Goal: Find specific page/section: Find specific page/section

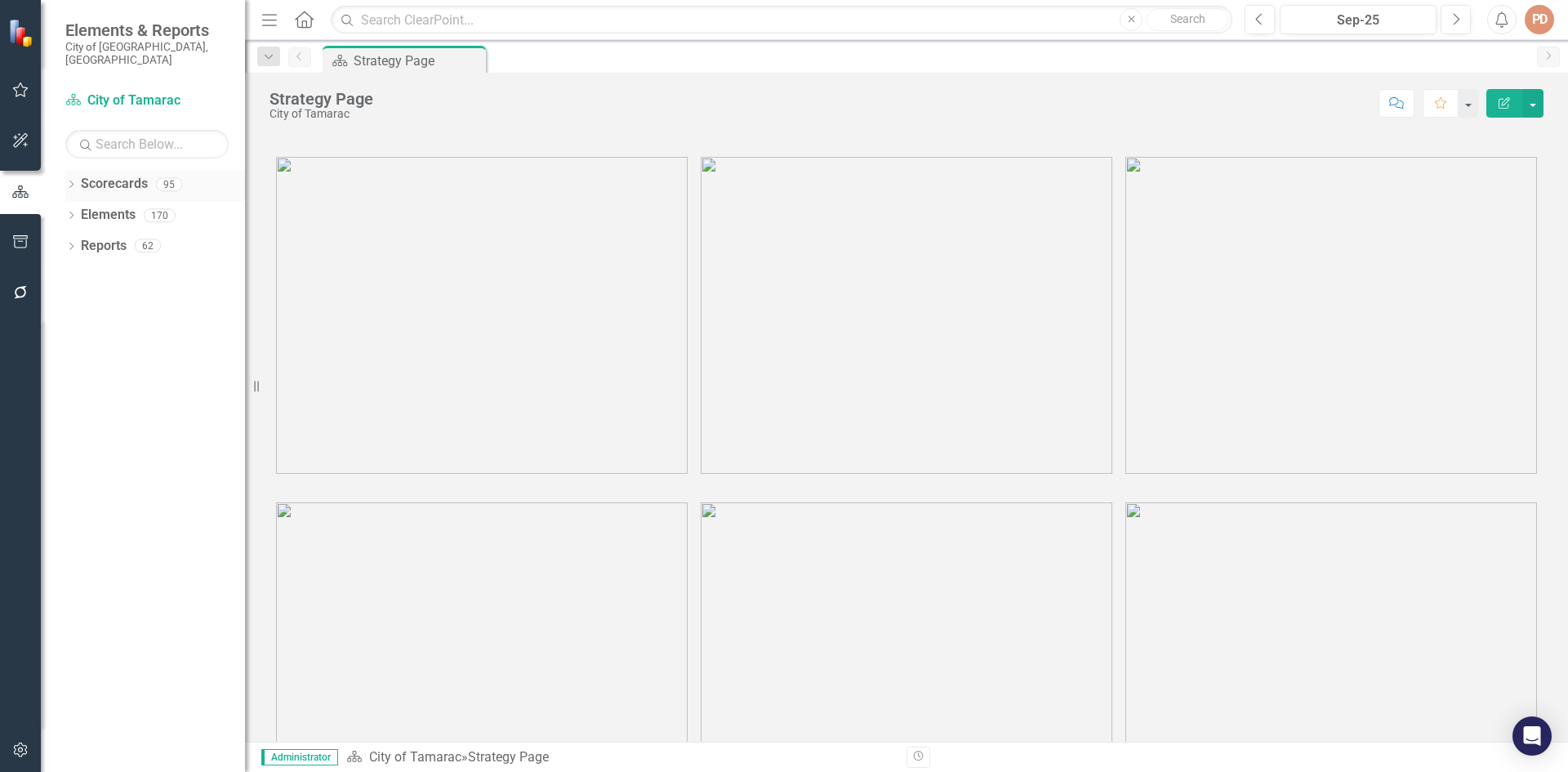
click at [70, 181] on icon "Dropdown" at bounding box center [71, 186] width 11 height 9
click at [83, 210] on icon "Dropdown" at bounding box center [79, 214] width 12 height 10
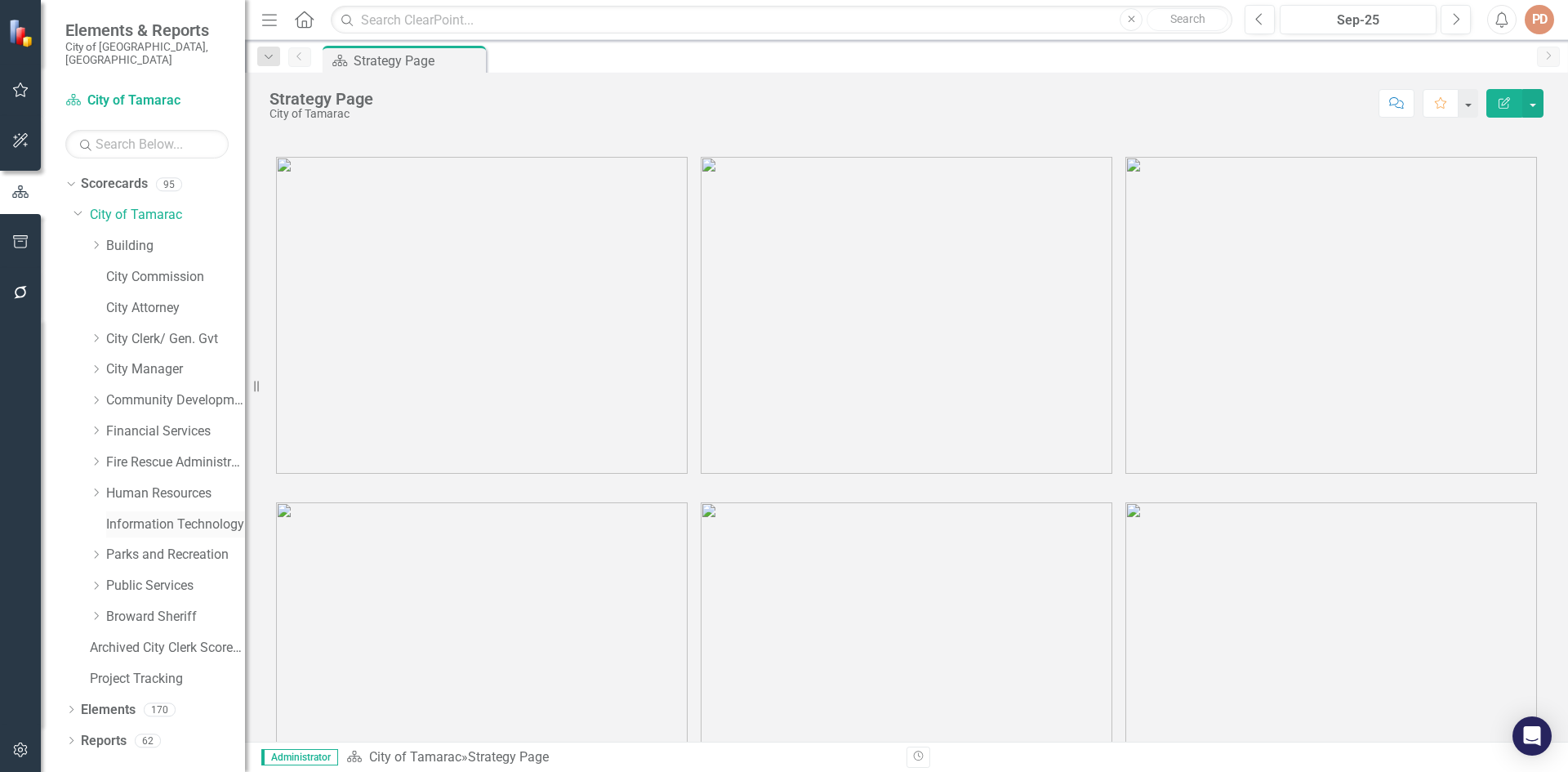
click at [145, 516] on link "Information Technology" at bounding box center [176, 525] width 139 height 18
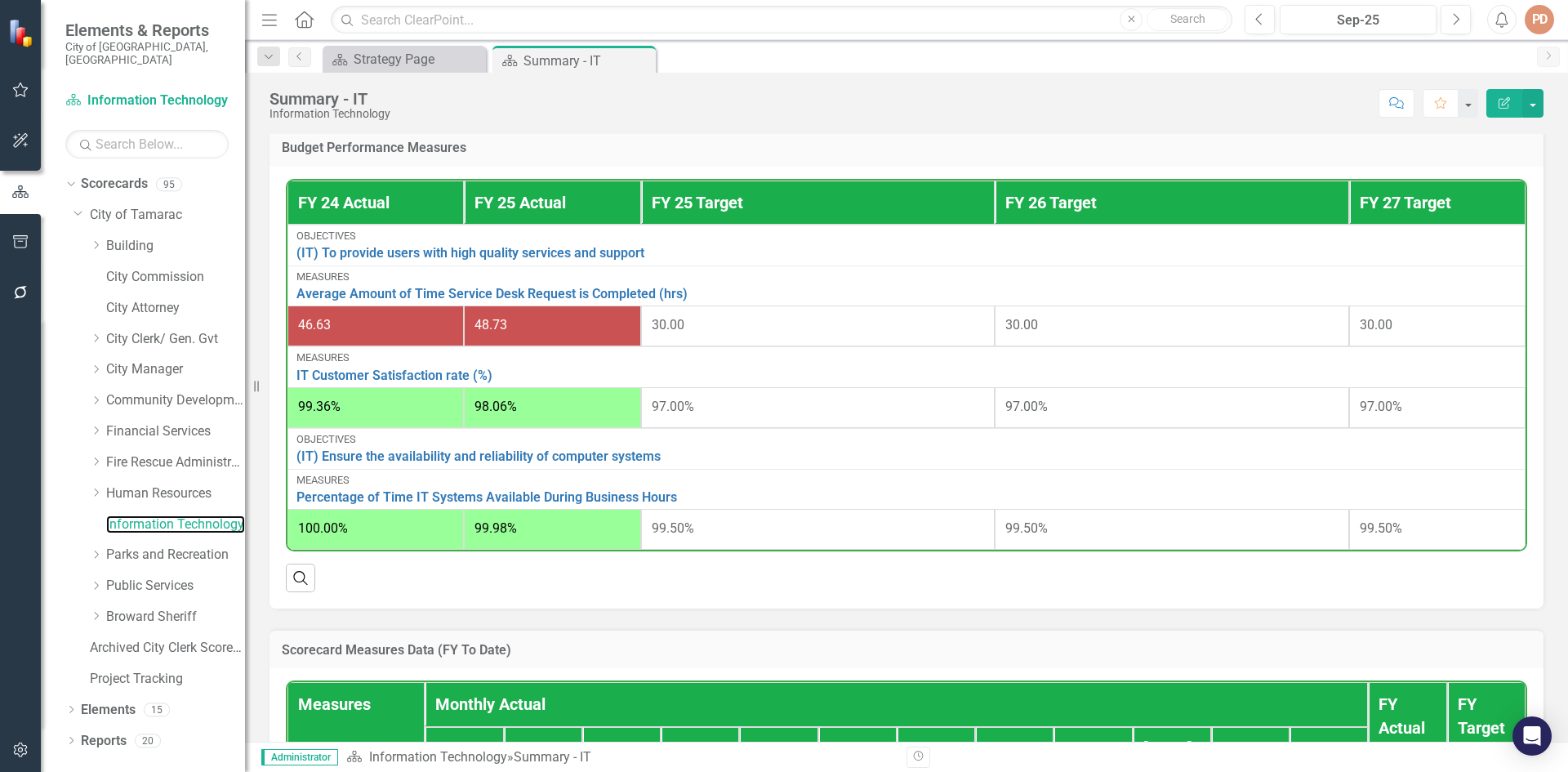
scroll to position [788, 0]
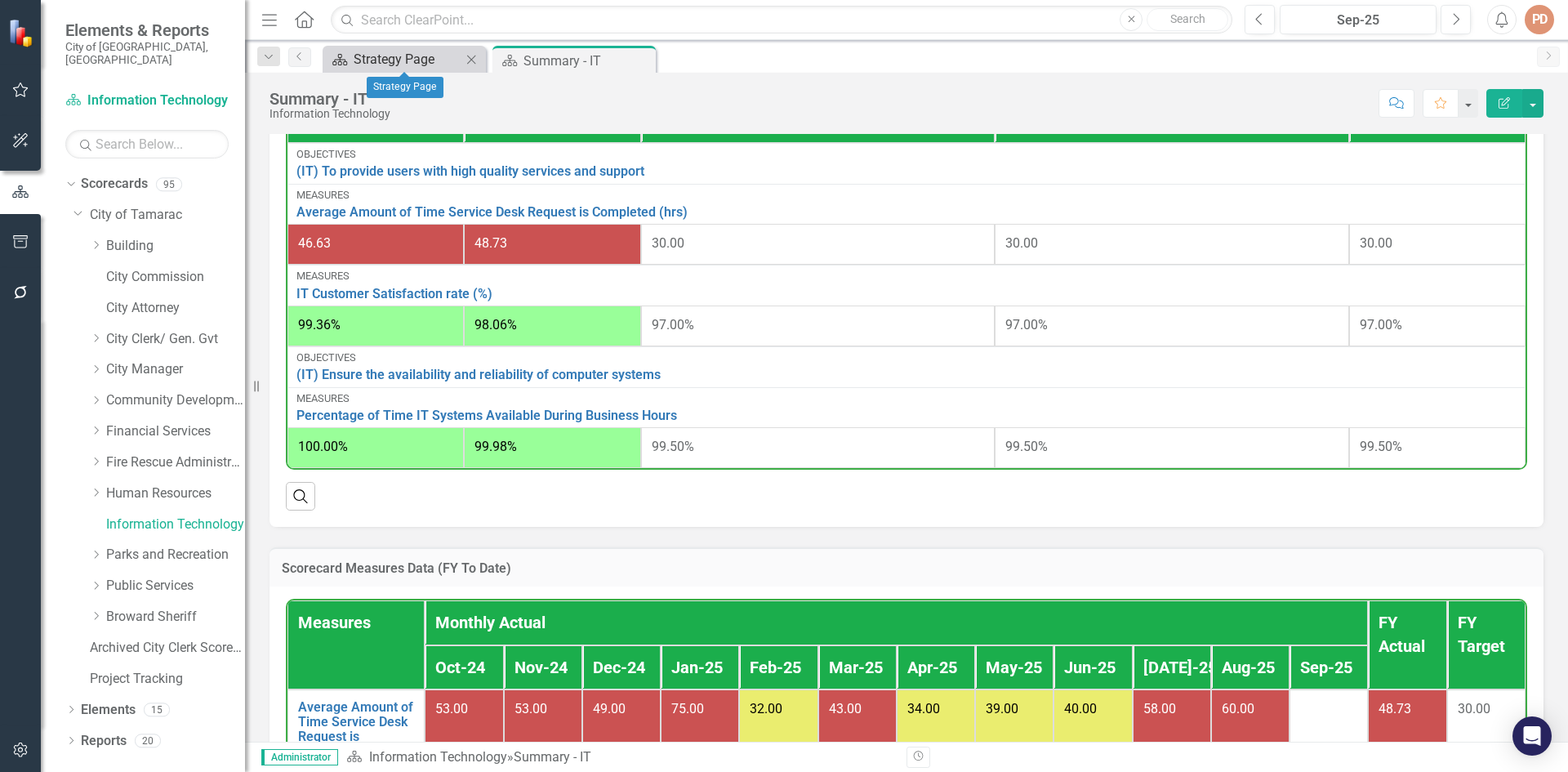
click at [447, 56] on div "Strategy Page" at bounding box center [407, 59] width 108 height 20
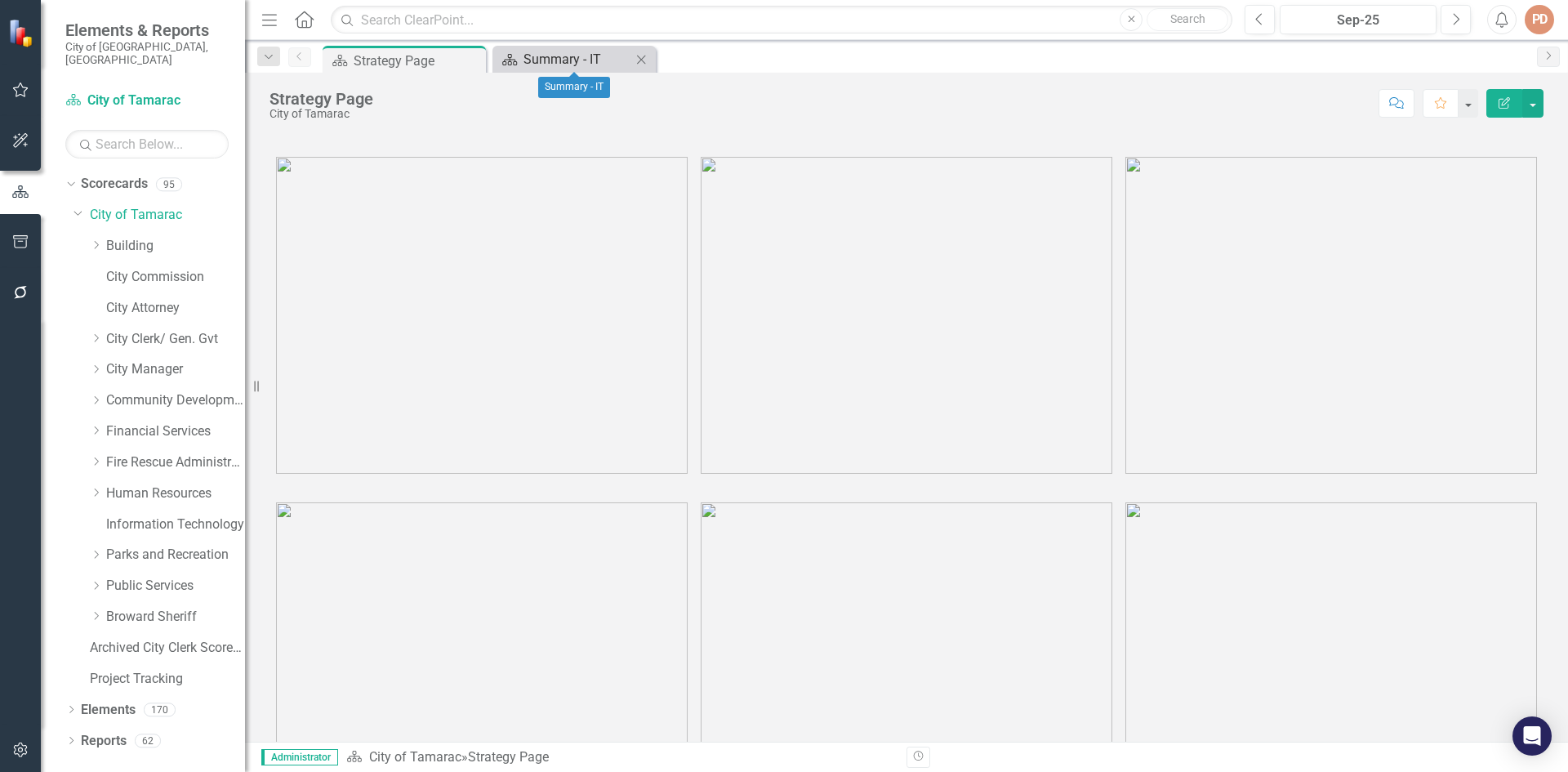
click at [539, 59] on div "Summary - IT" at bounding box center [577, 59] width 108 height 20
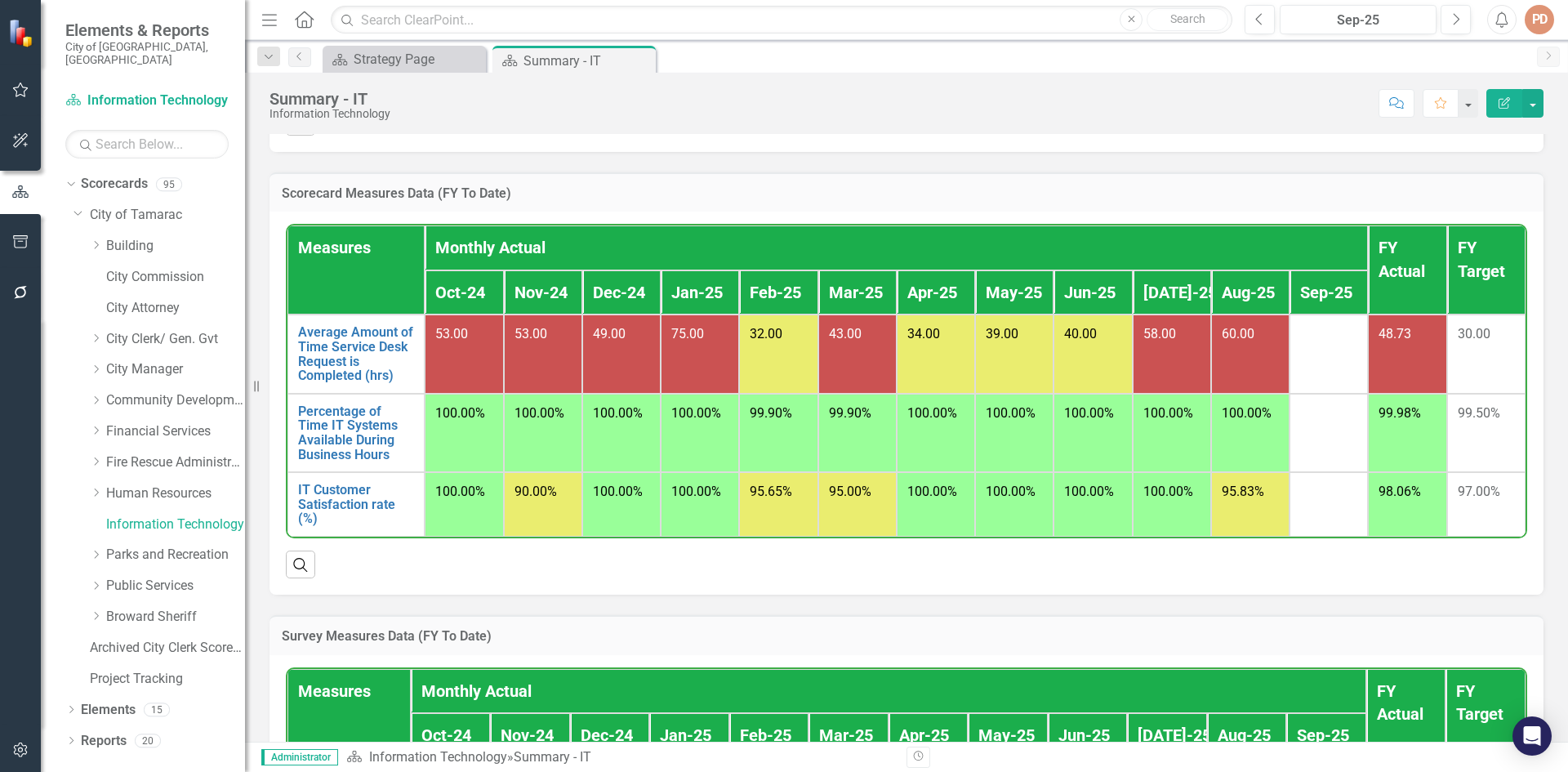
scroll to position [1115, 0]
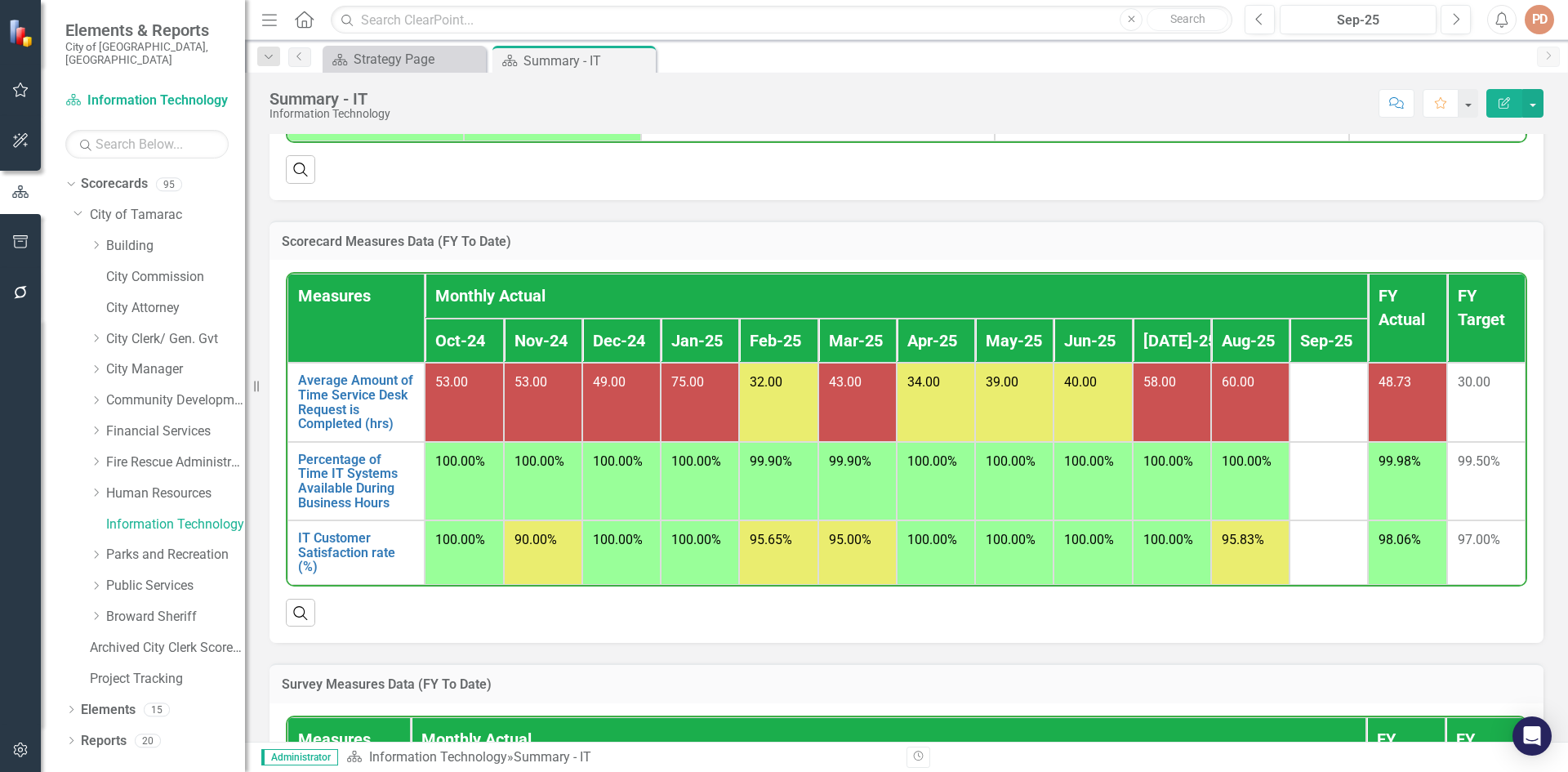
click at [1502, 113] on button "Edit Report" at bounding box center [1504, 103] width 36 height 29
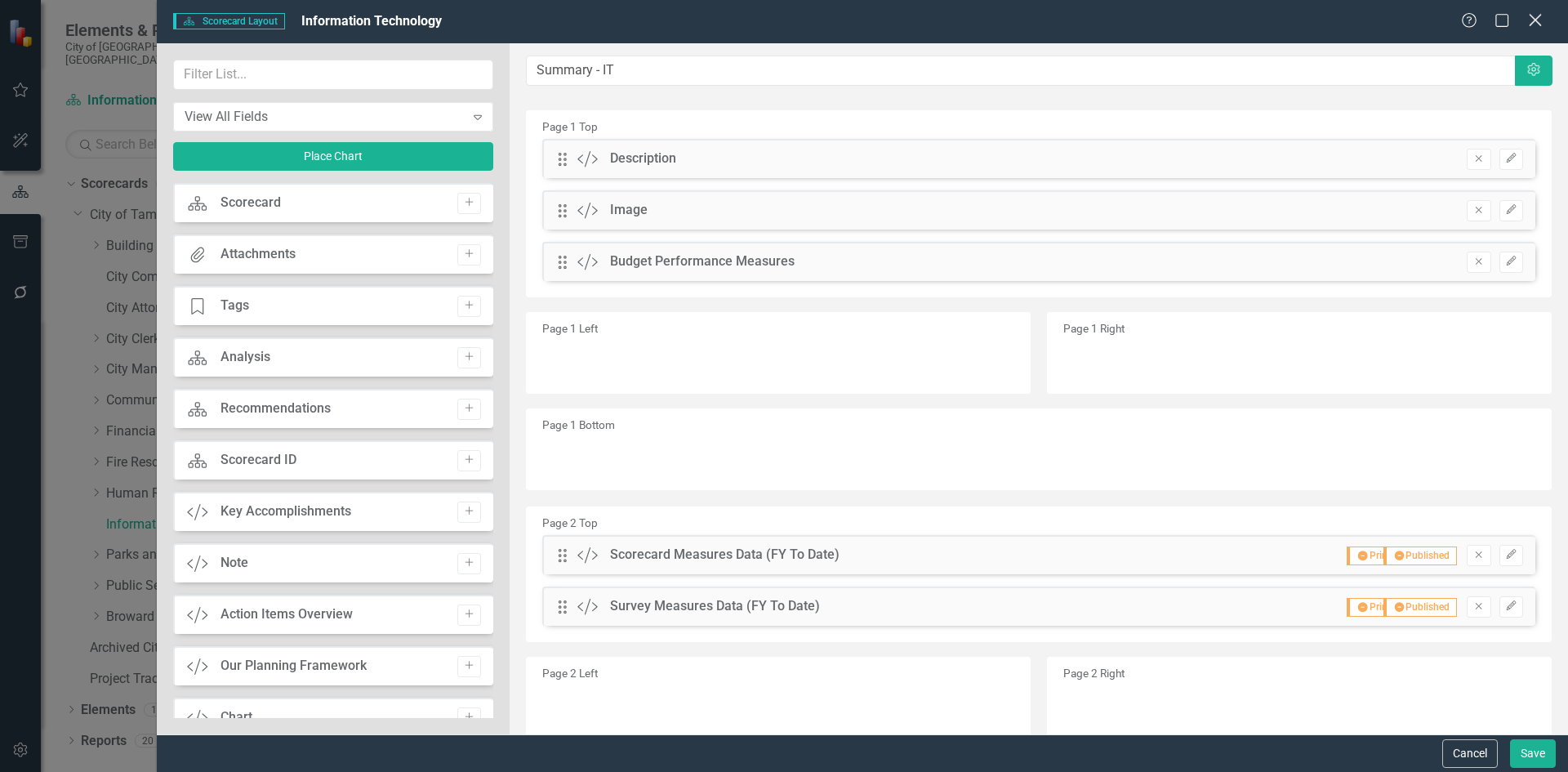
click at [1533, 18] on icon at bounding box center [1535, 19] width 12 height 12
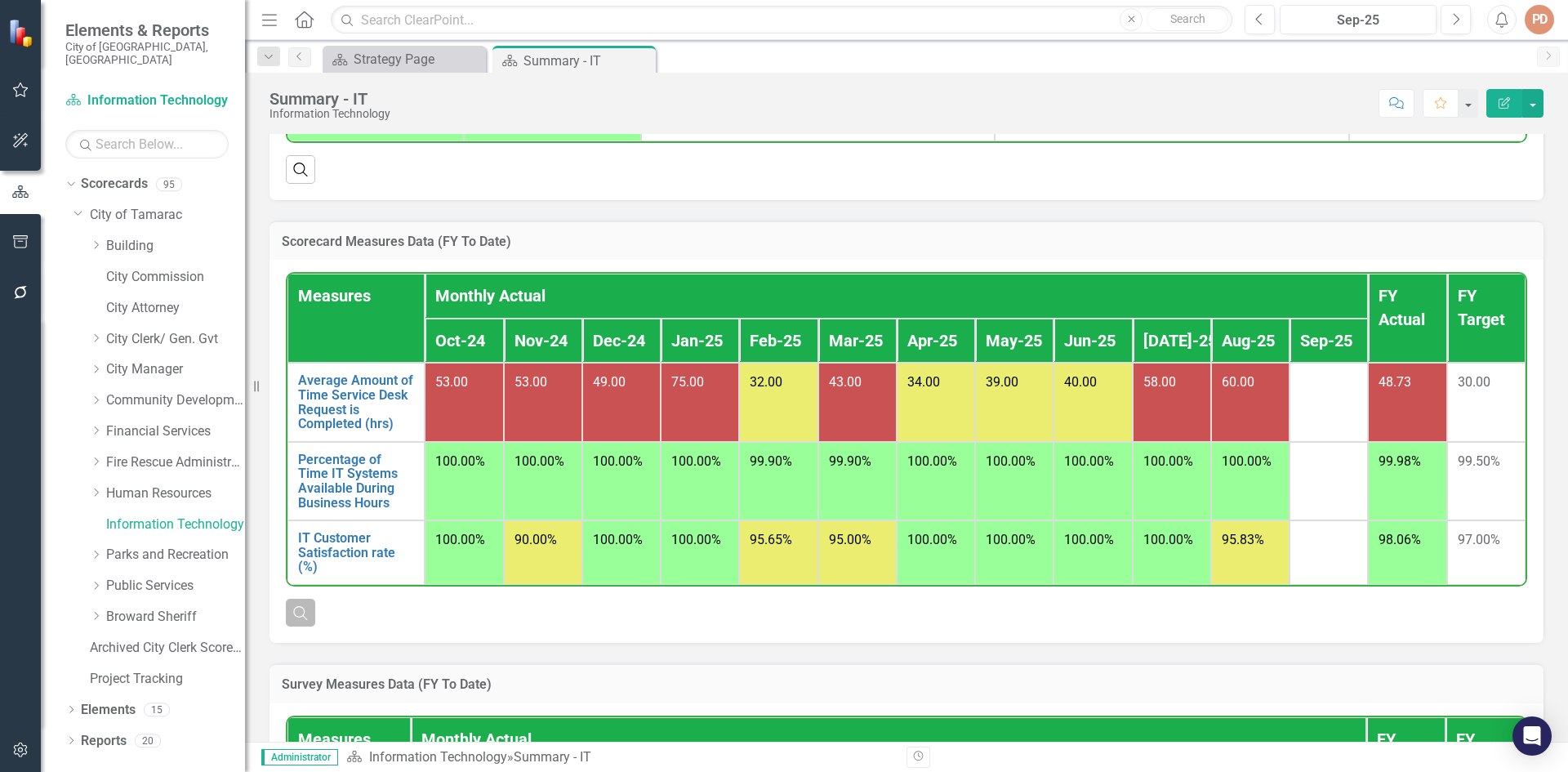
click at [310, 620] on icon "Search" at bounding box center [300, 613] width 18 height 15
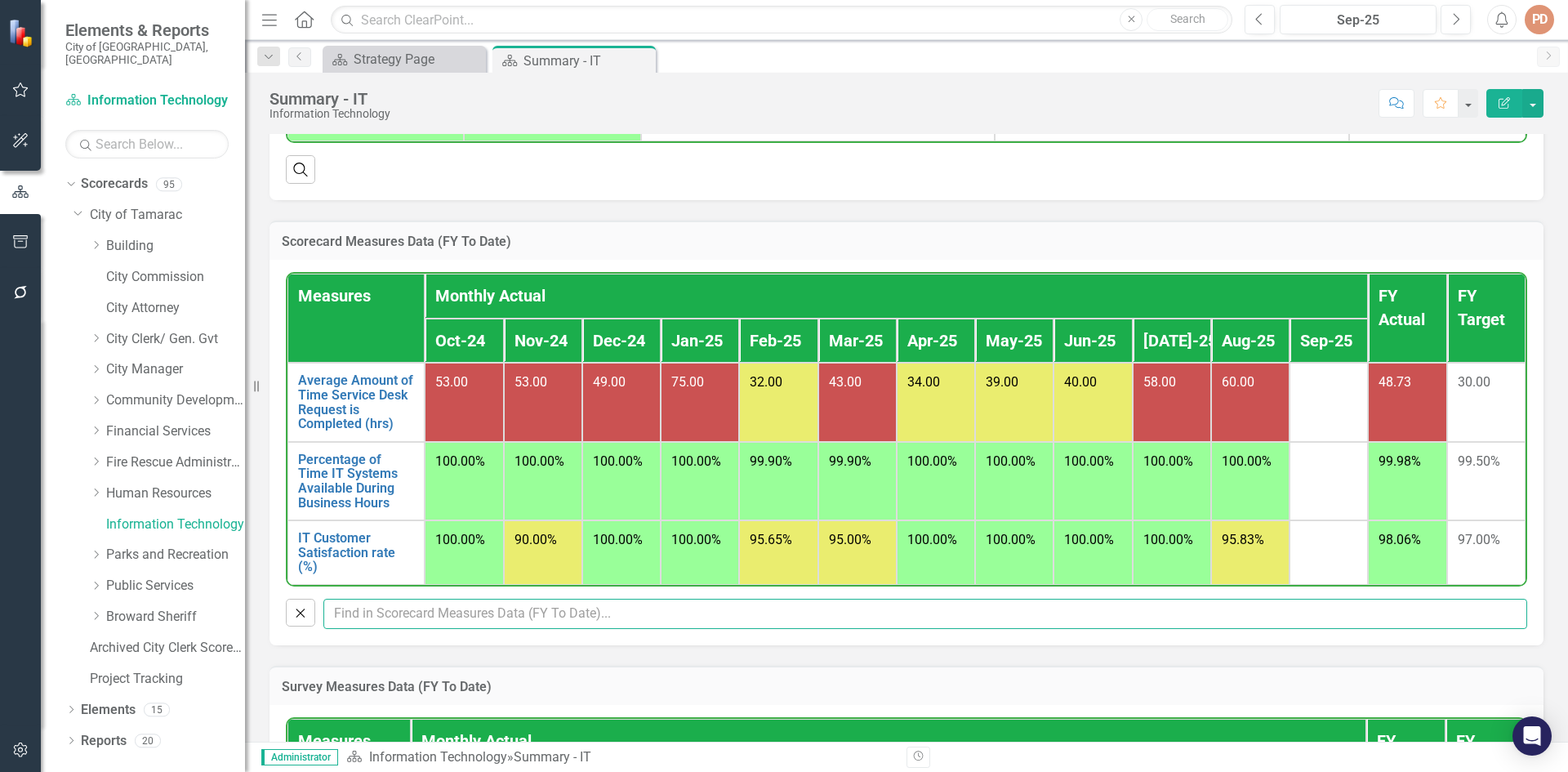
click at [504, 619] on input "text" at bounding box center [925, 614] width 1204 height 31
type input "Backup"
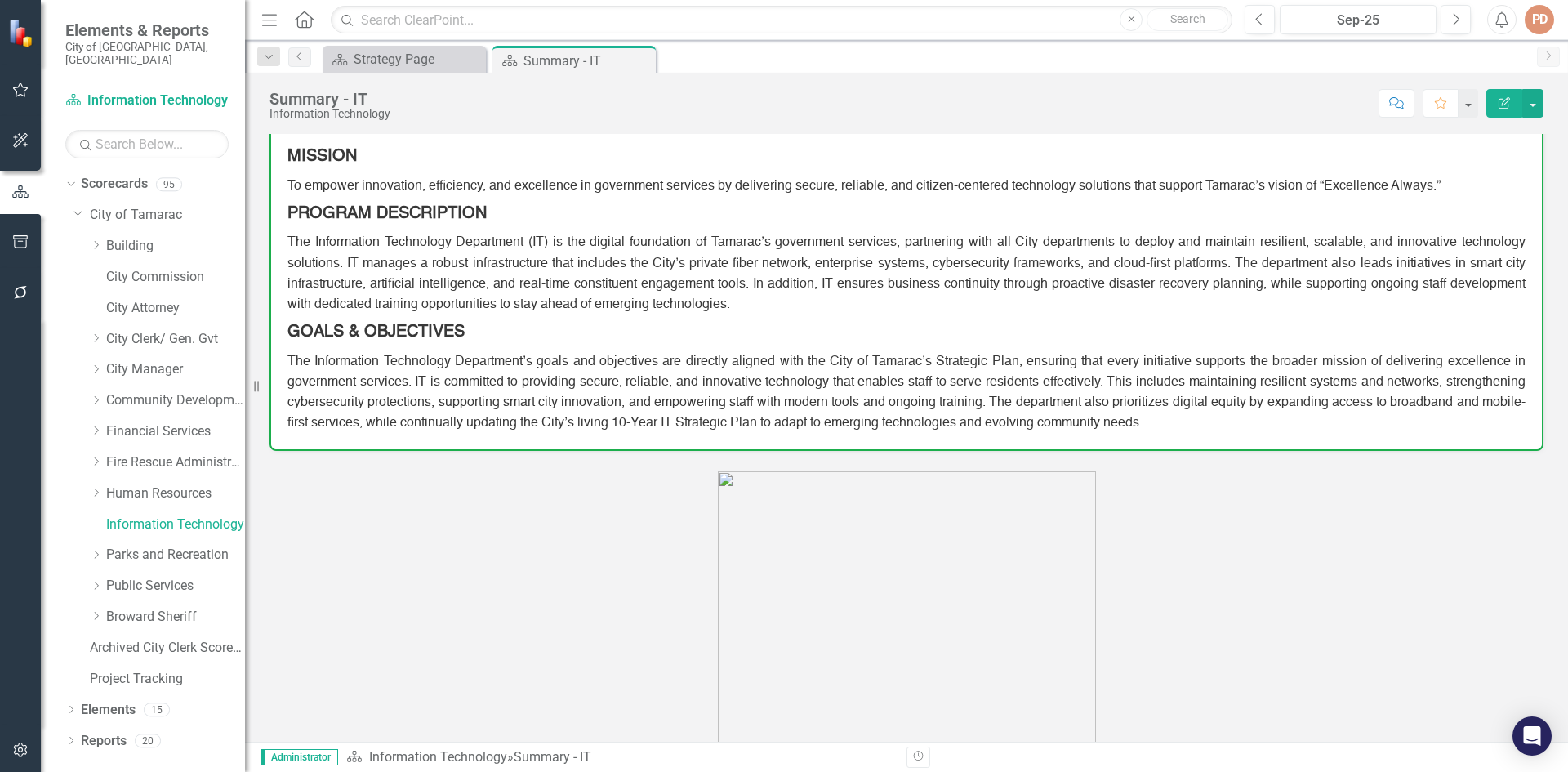
scroll to position [0, 0]
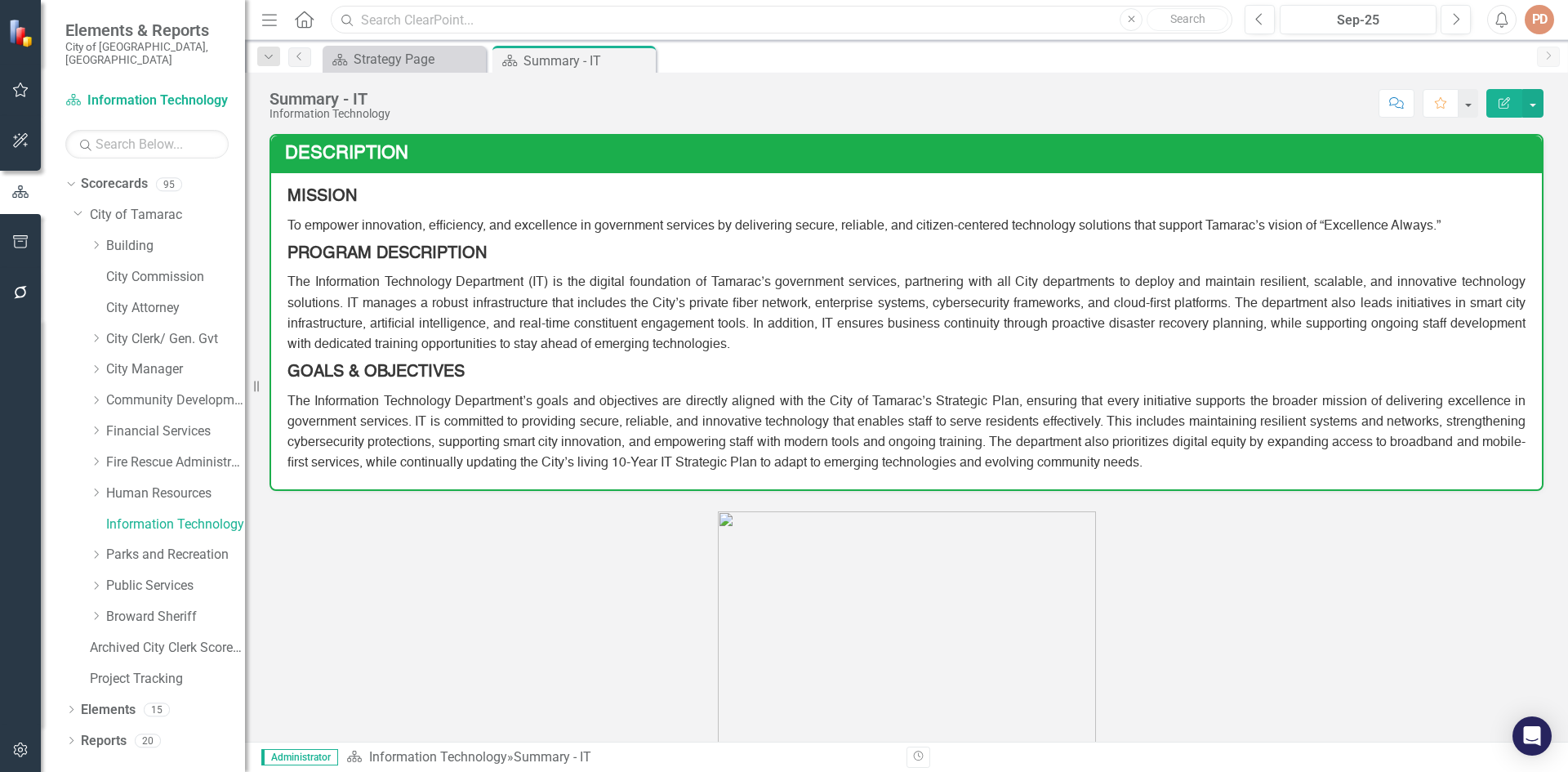
click at [456, 31] on input "text" at bounding box center [782, 19] width 902 height 29
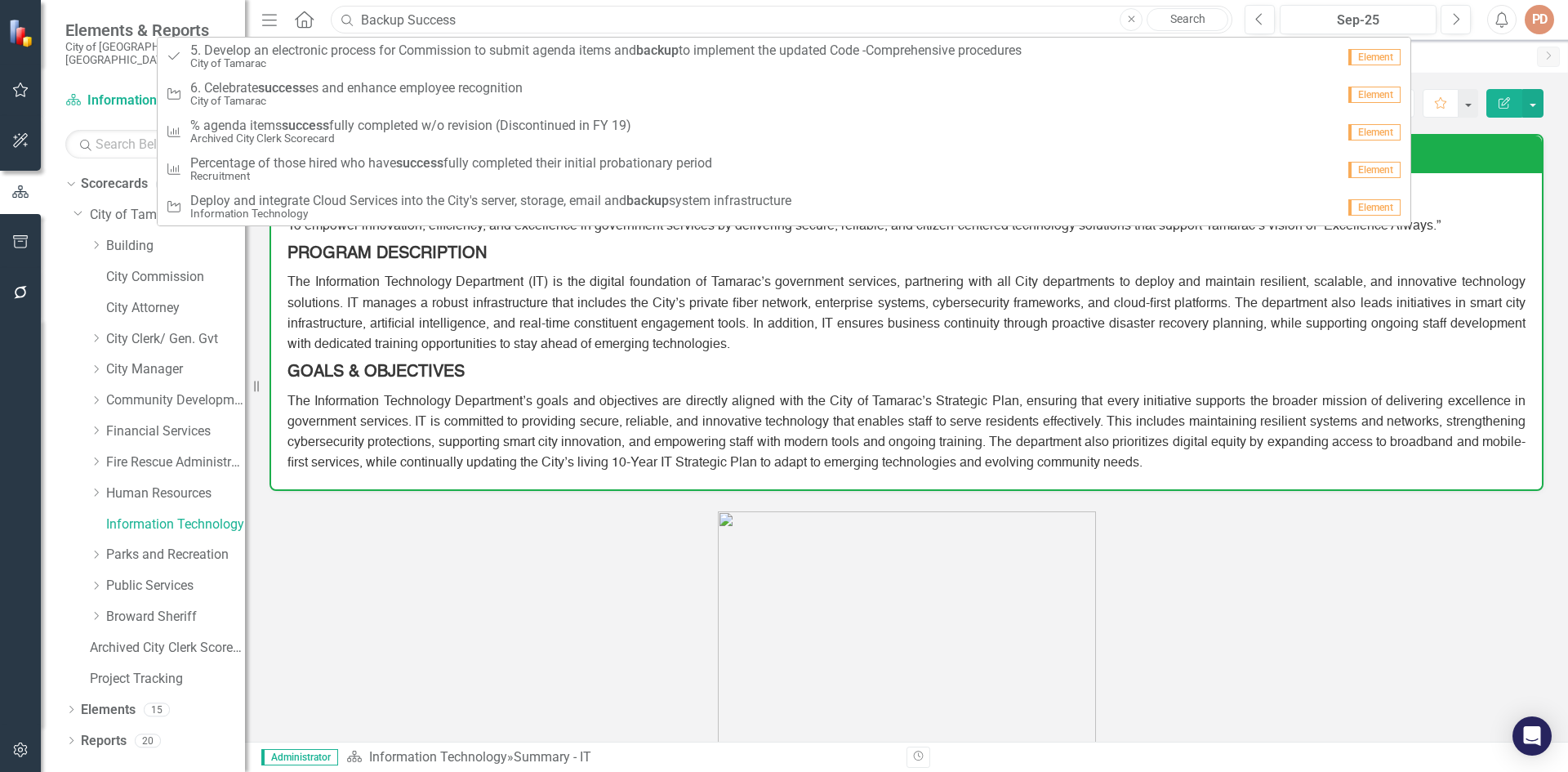
type input "Backup Success"
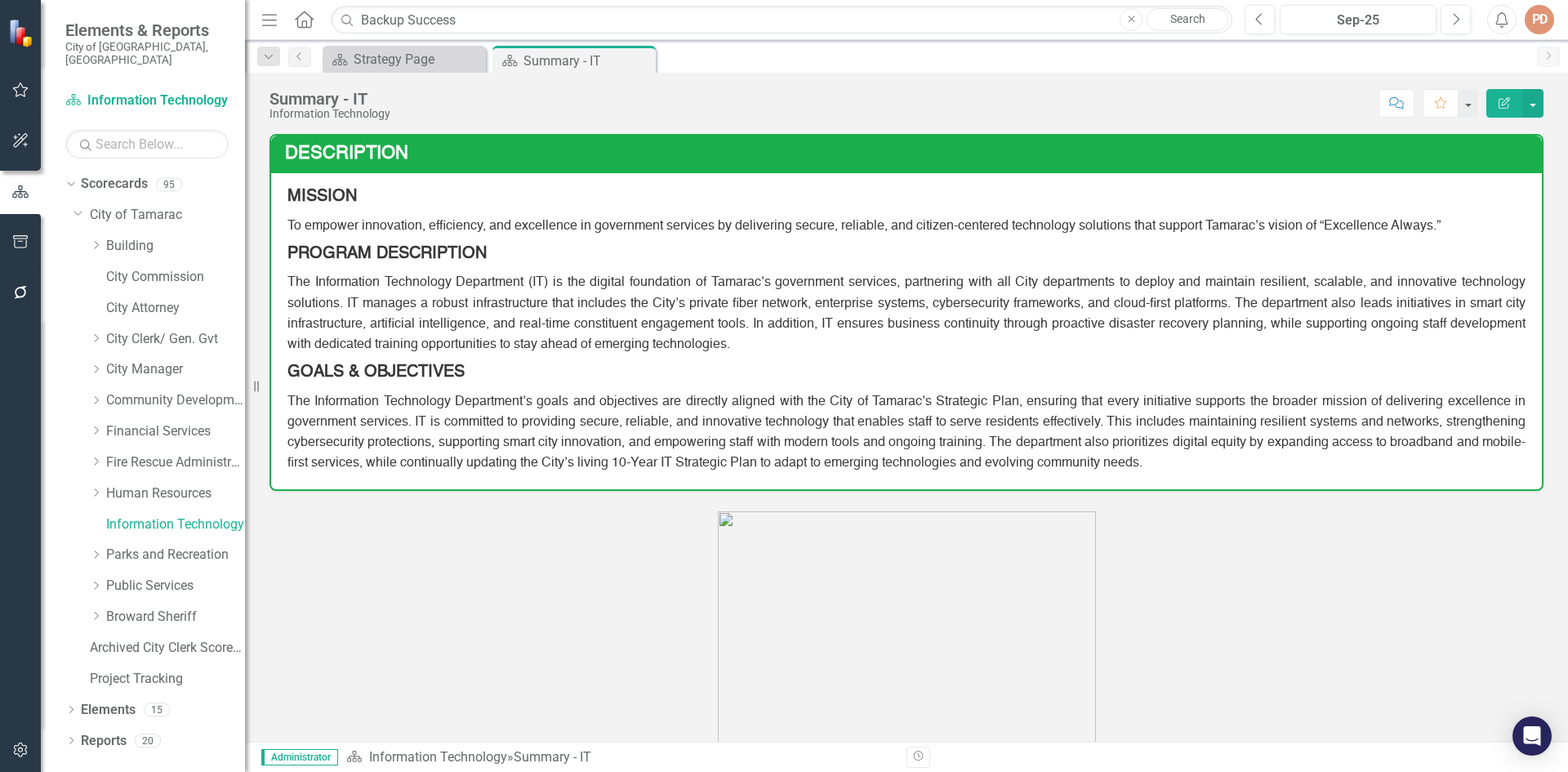
click at [365, 604] on p at bounding box center [906, 660] width 1274 height 298
click at [601, 60] on div "Summary - IT" at bounding box center [567, 61] width 88 height 20
click at [546, 58] on div "Summary - IT" at bounding box center [567, 61] width 88 height 20
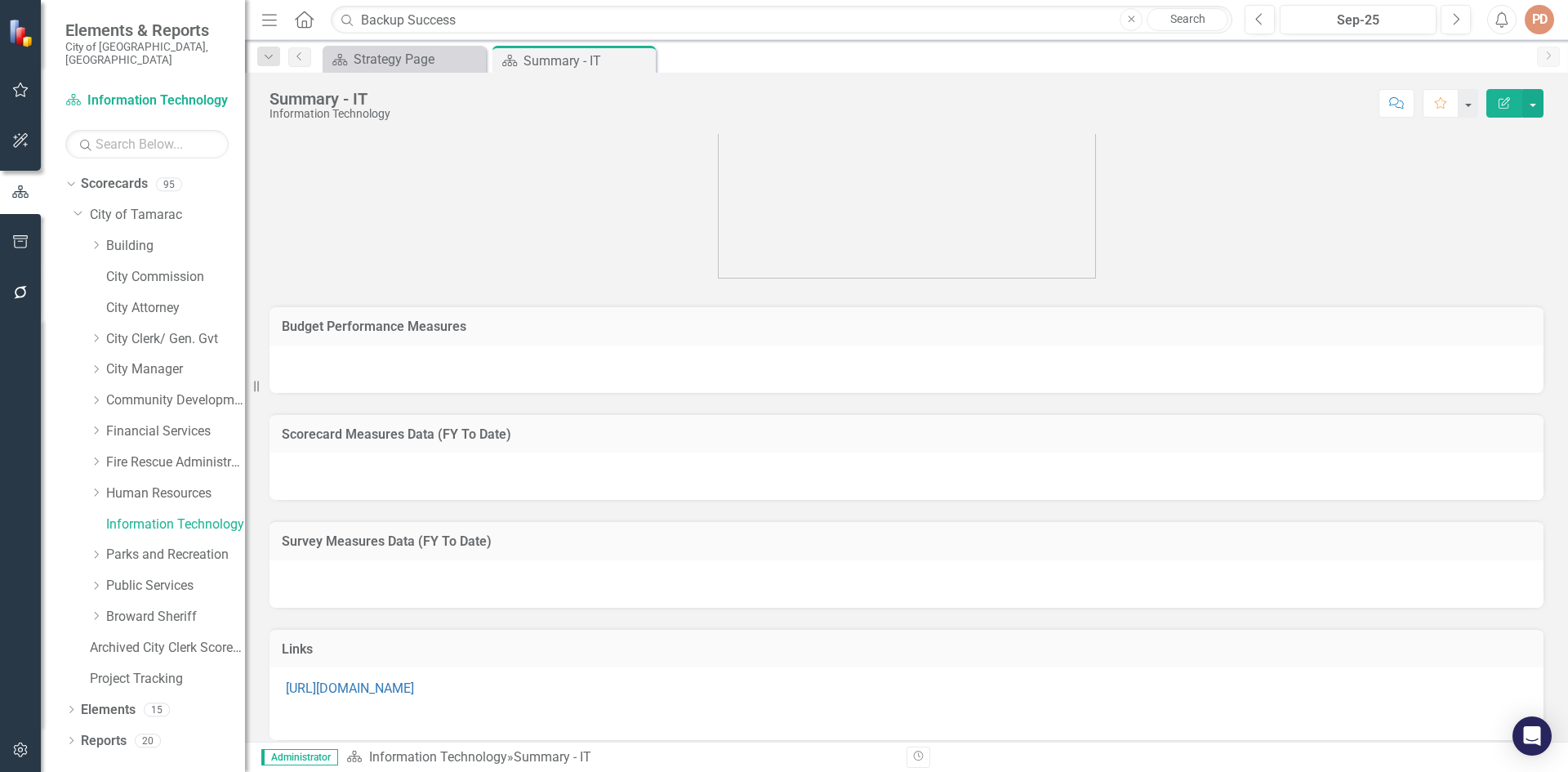
scroll to position [547, 0]
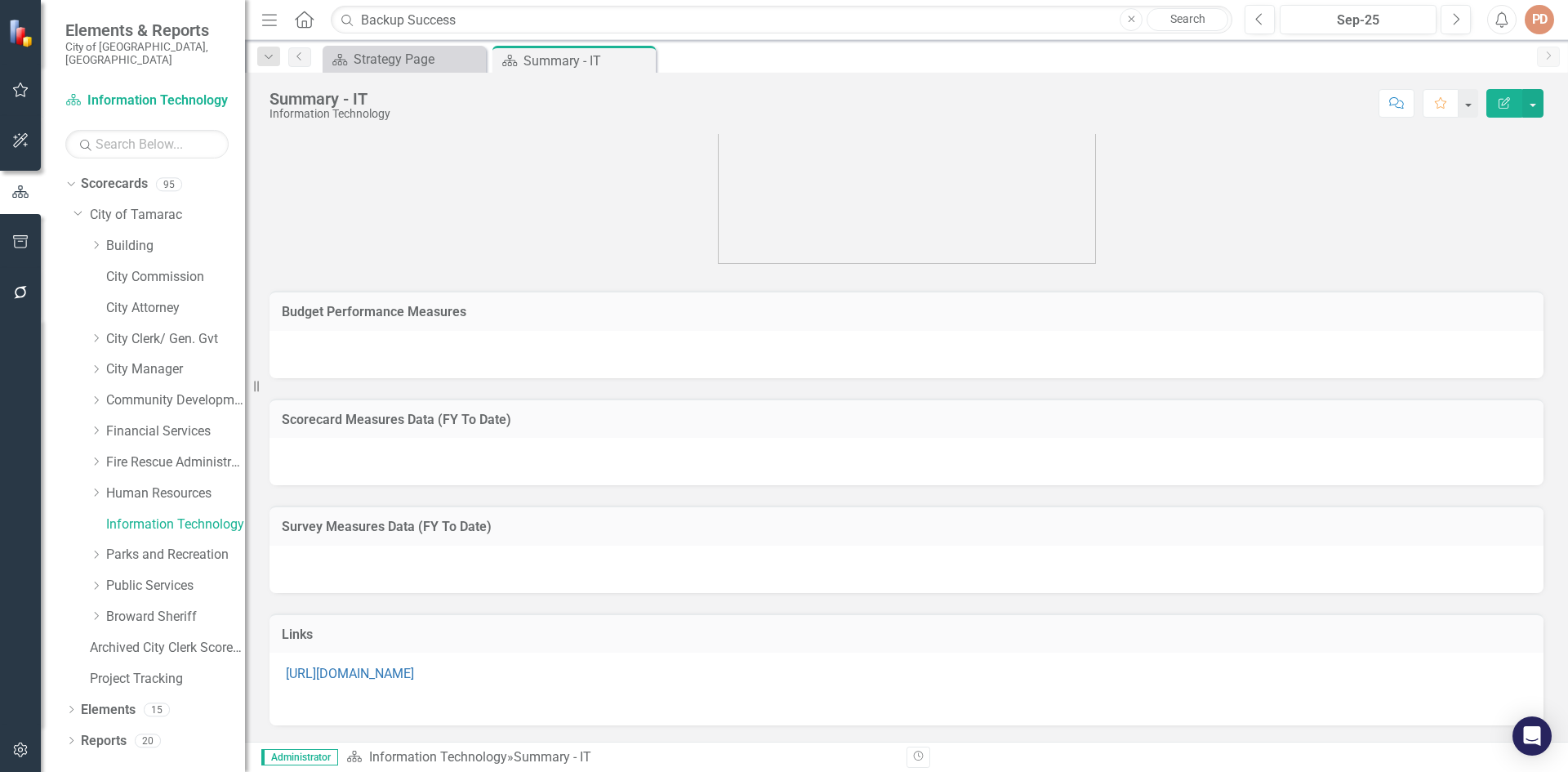
click at [383, 425] on h3 "Scorecard Measures Data (FY To Date)" at bounding box center [906, 420] width 1250 height 15
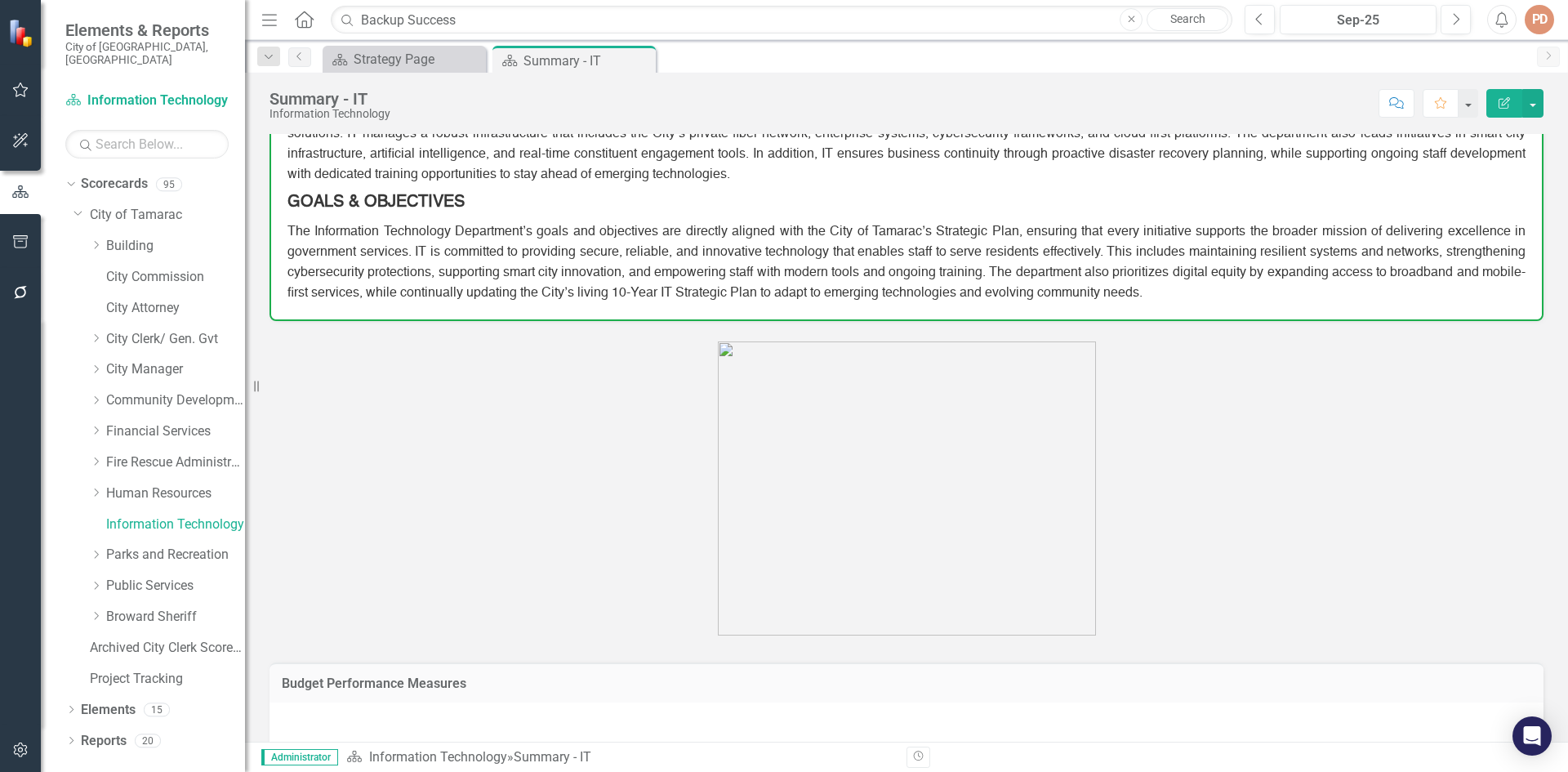
scroll to position [81, 0]
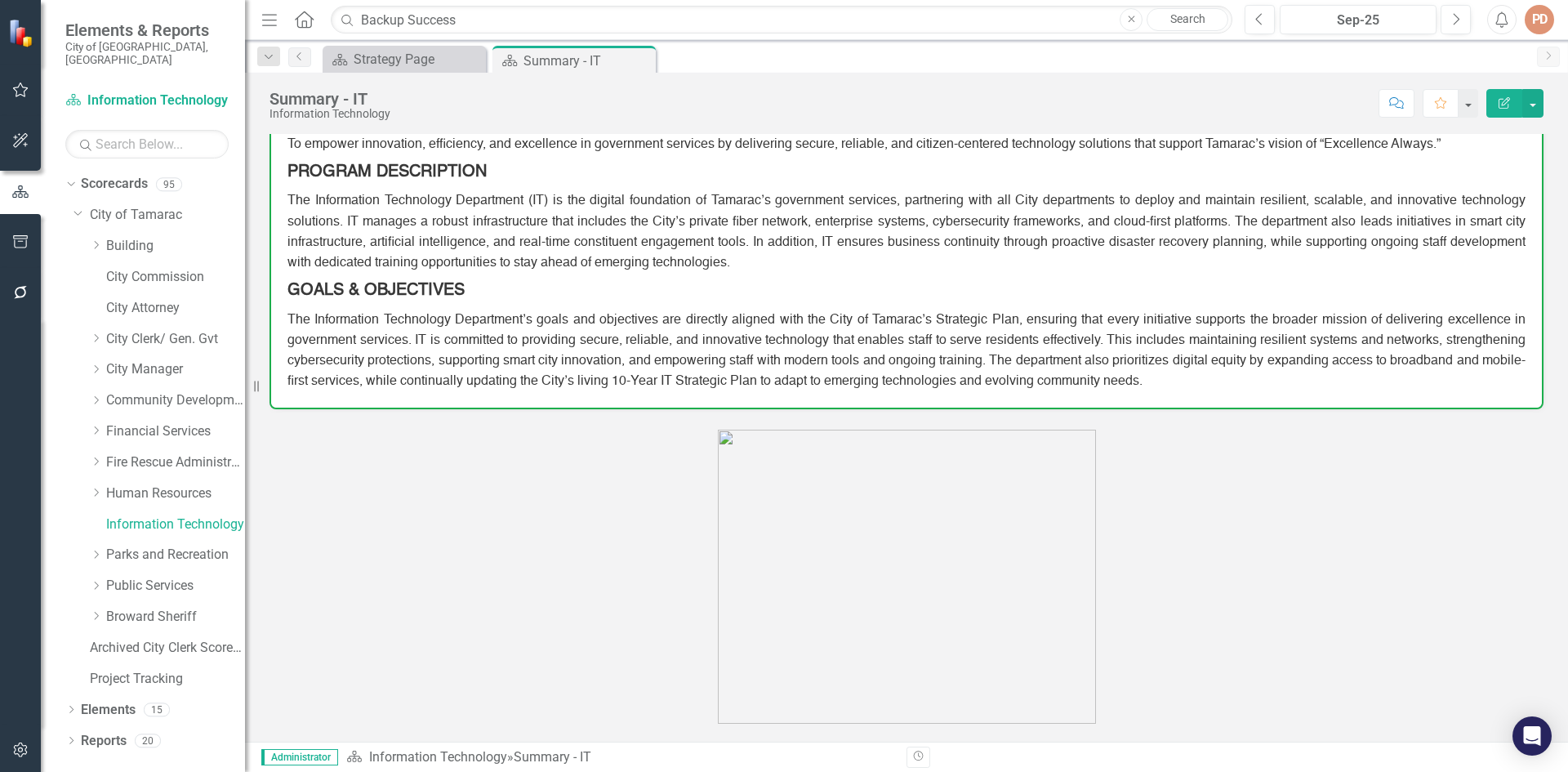
click at [1130, 18] on icon "Close" at bounding box center [1132, 19] width 7 height 10
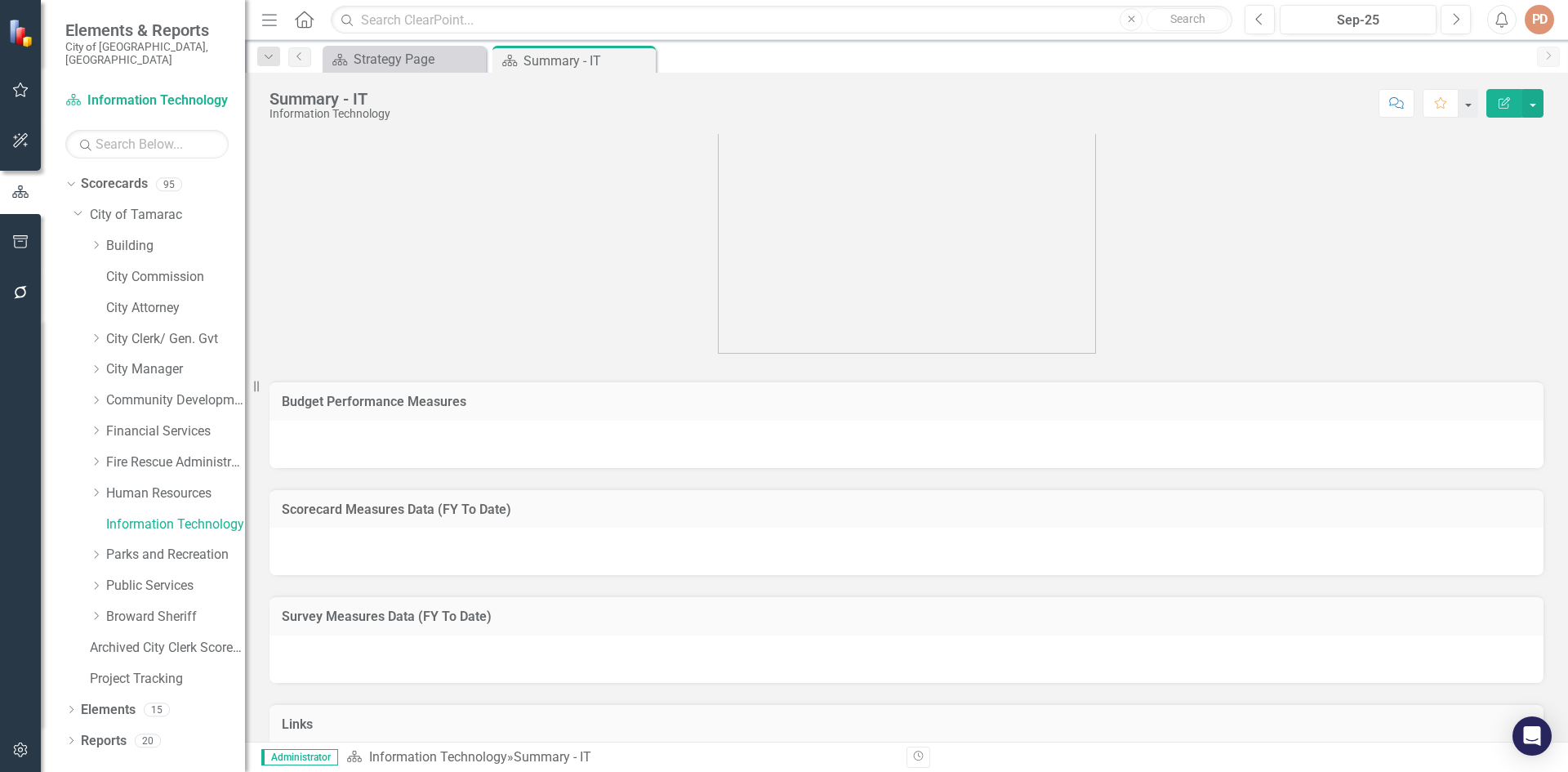
scroll to position [547, 0]
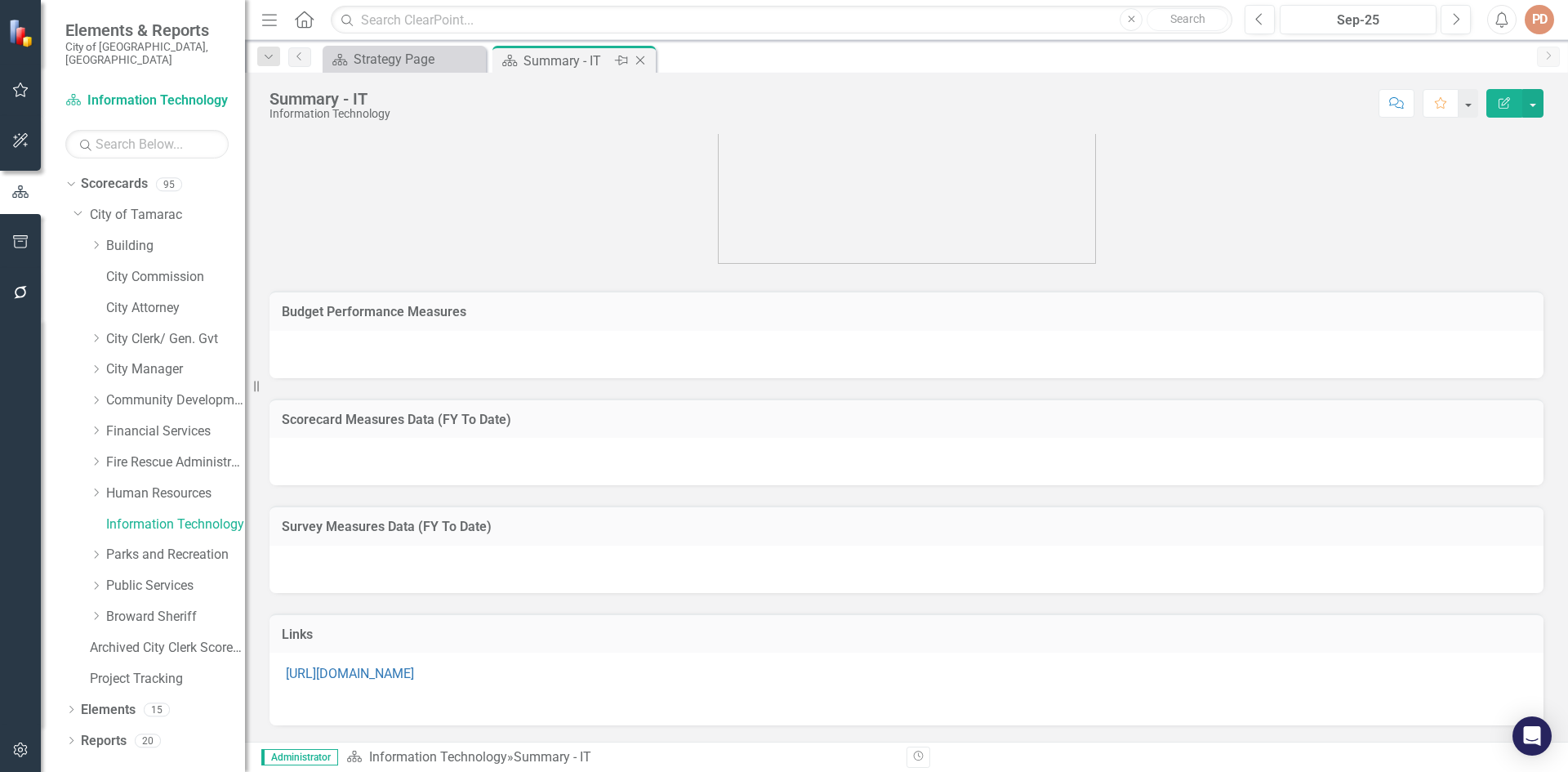
click at [594, 60] on div "Summary - IT" at bounding box center [567, 61] width 88 height 20
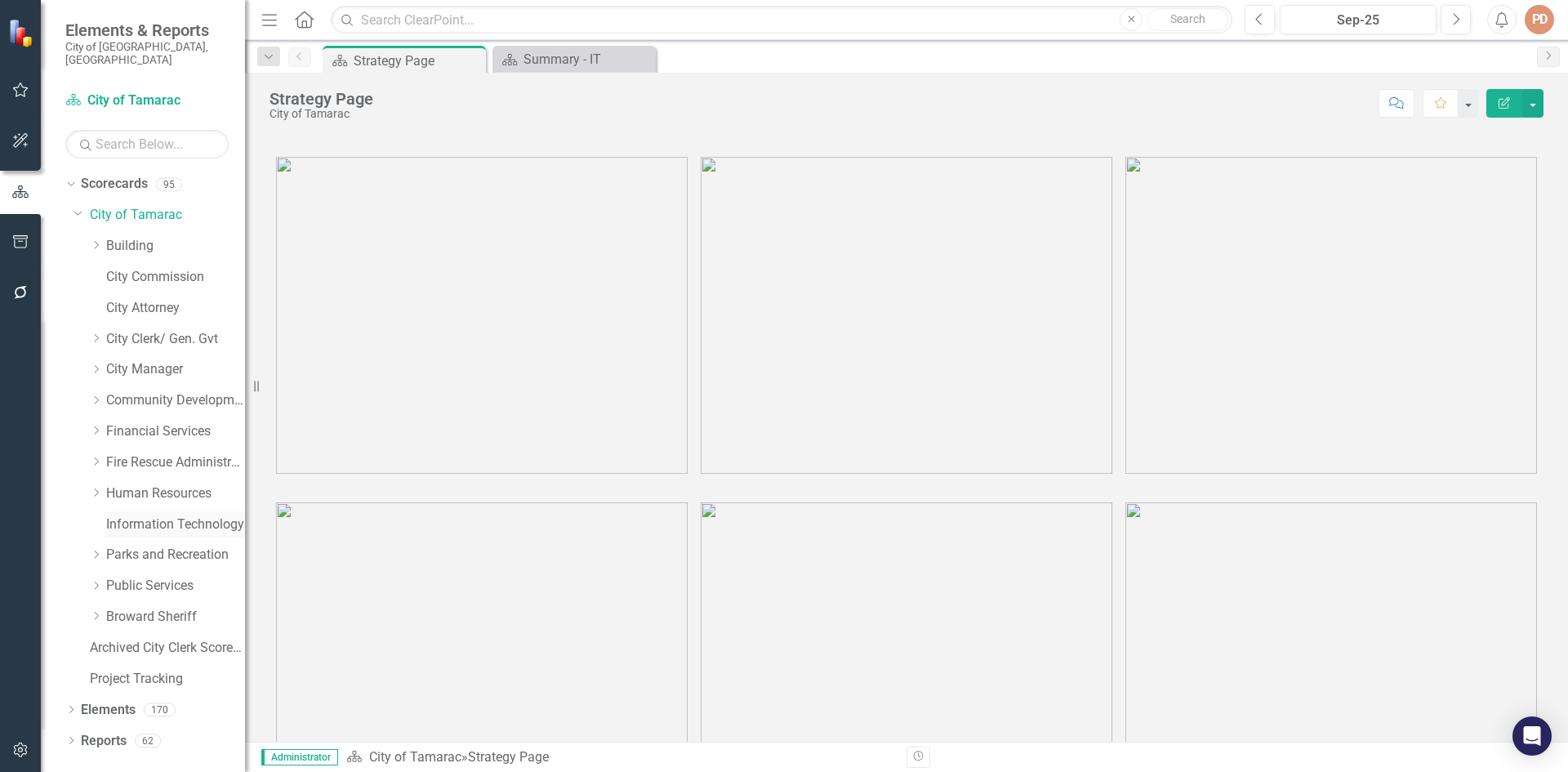
click at [122, 516] on link "Information Technology" at bounding box center [176, 525] width 139 height 18
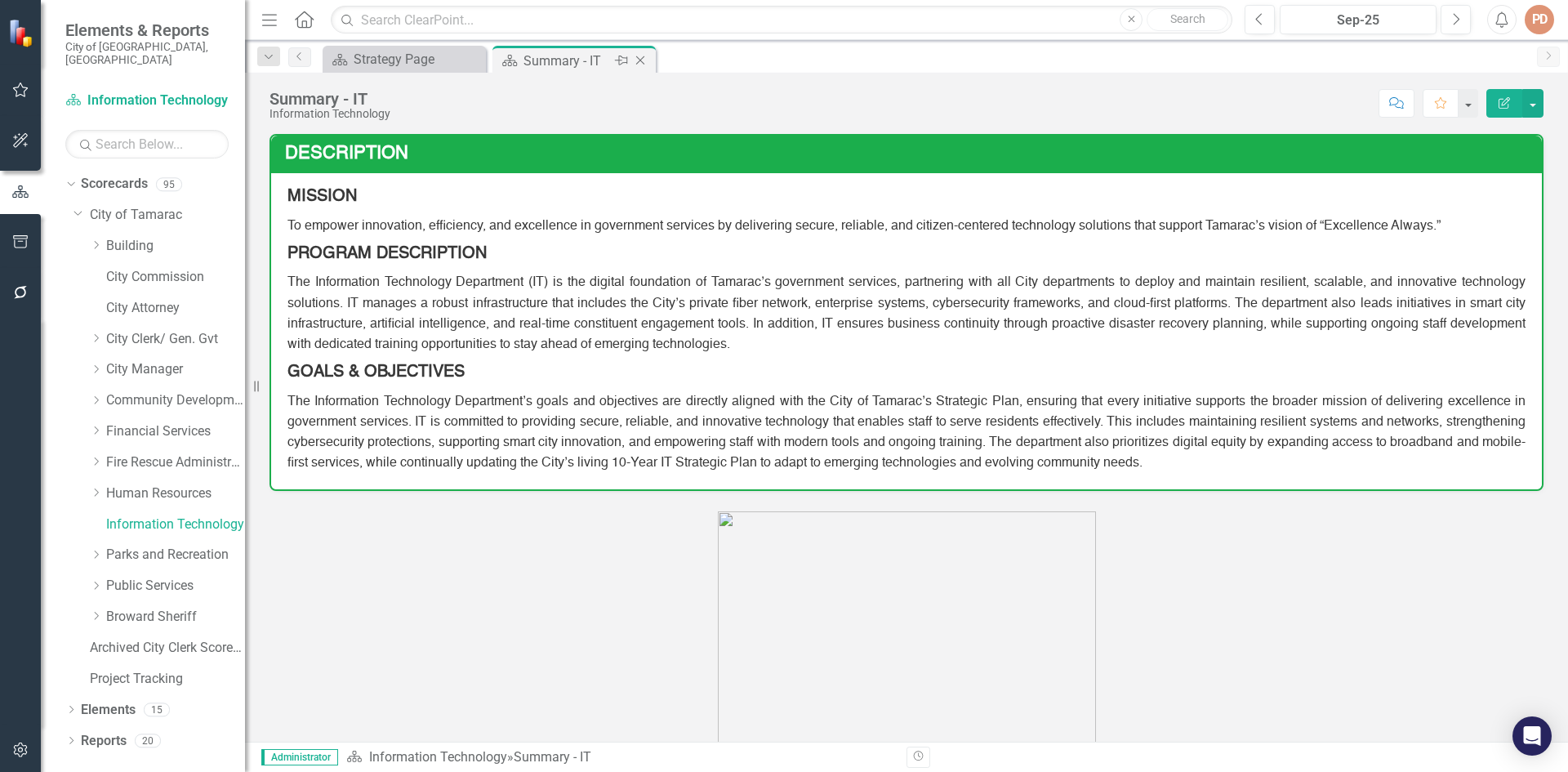
click at [636, 61] on icon "Close" at bounding box center [640, 60] width 17 height 13
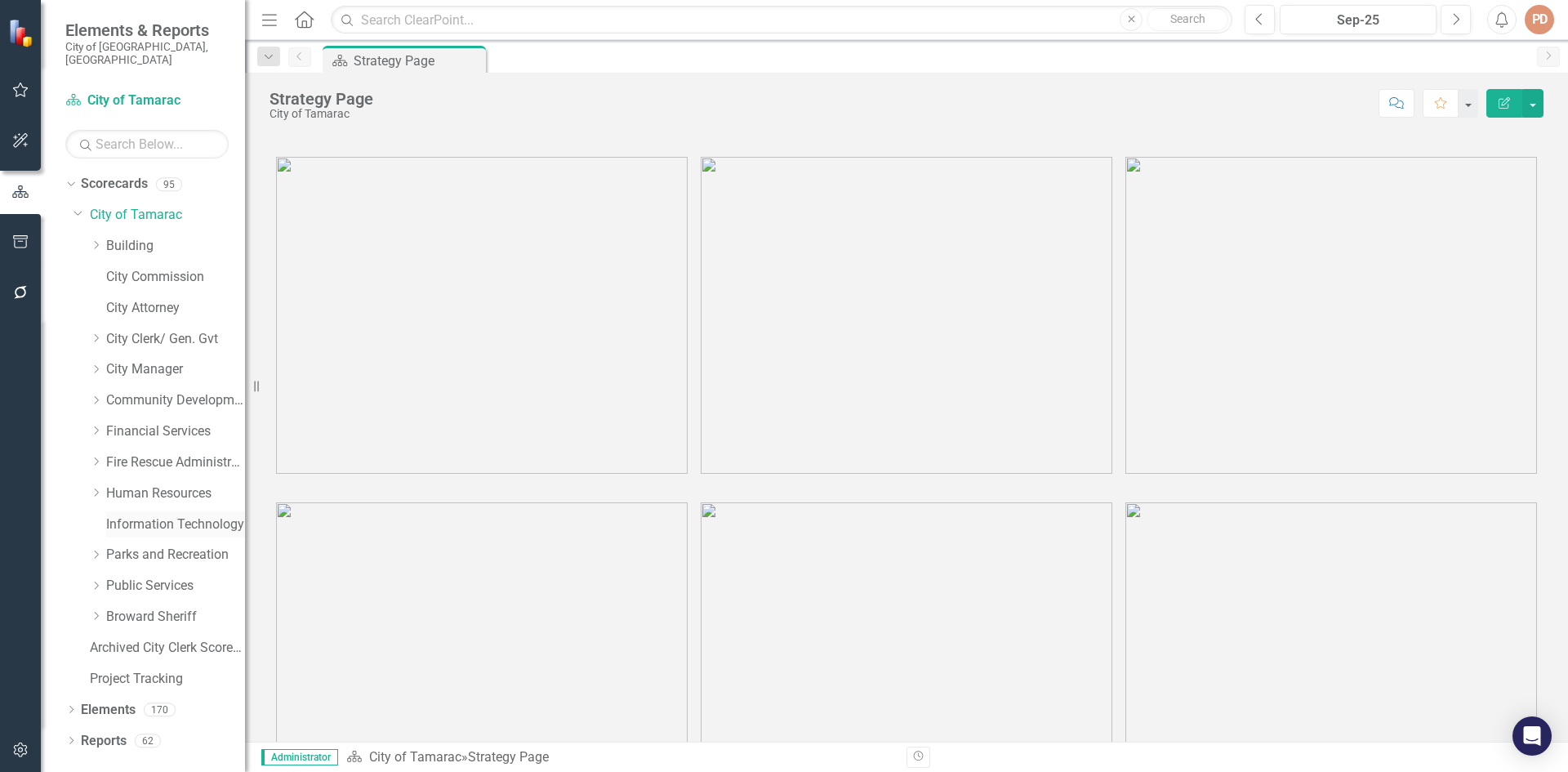
click at [135, 516] on link "Information Technology" at bounding box center [176, 525] width 139 height 18
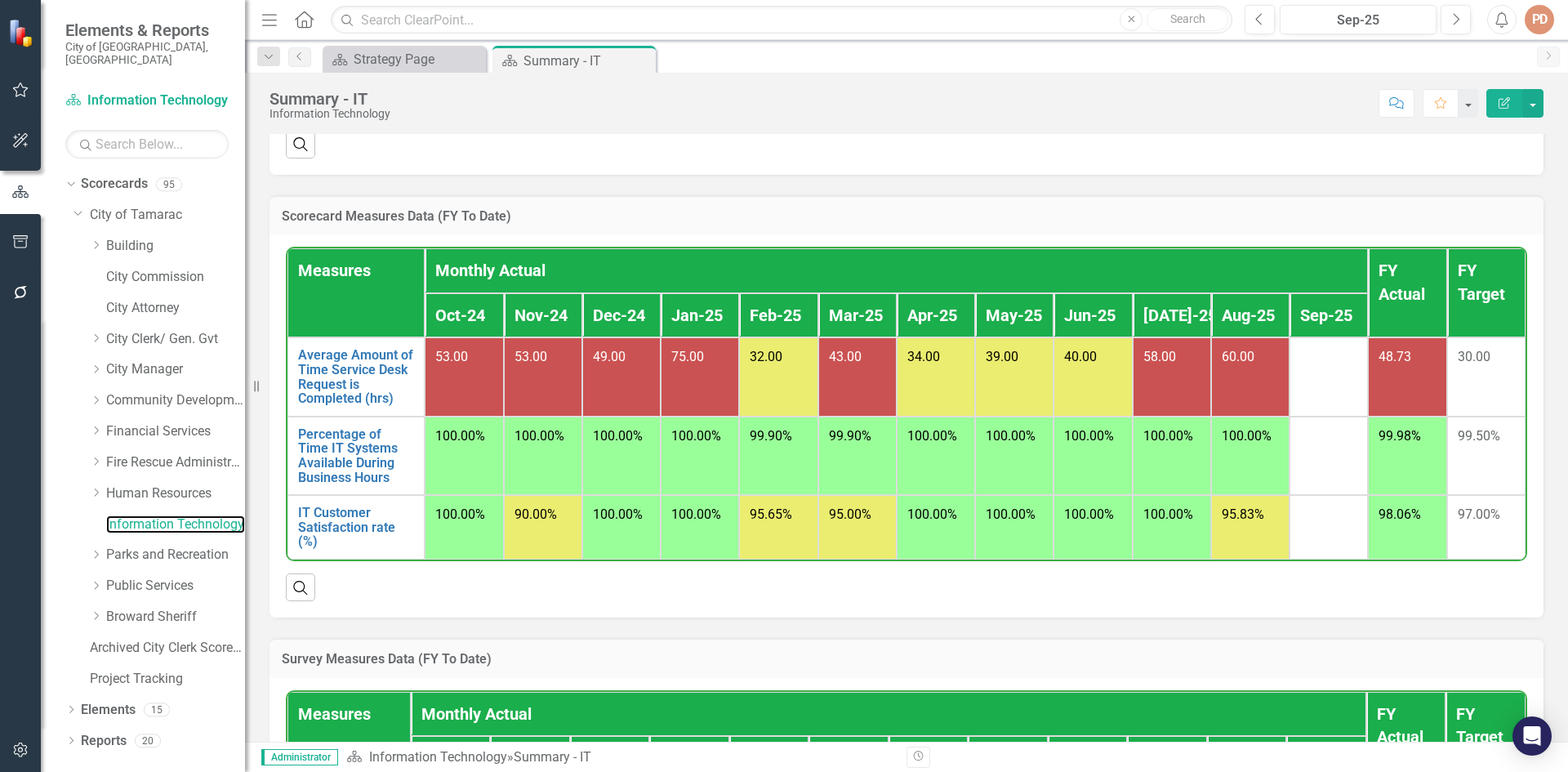
scroll to position [1145, 0]
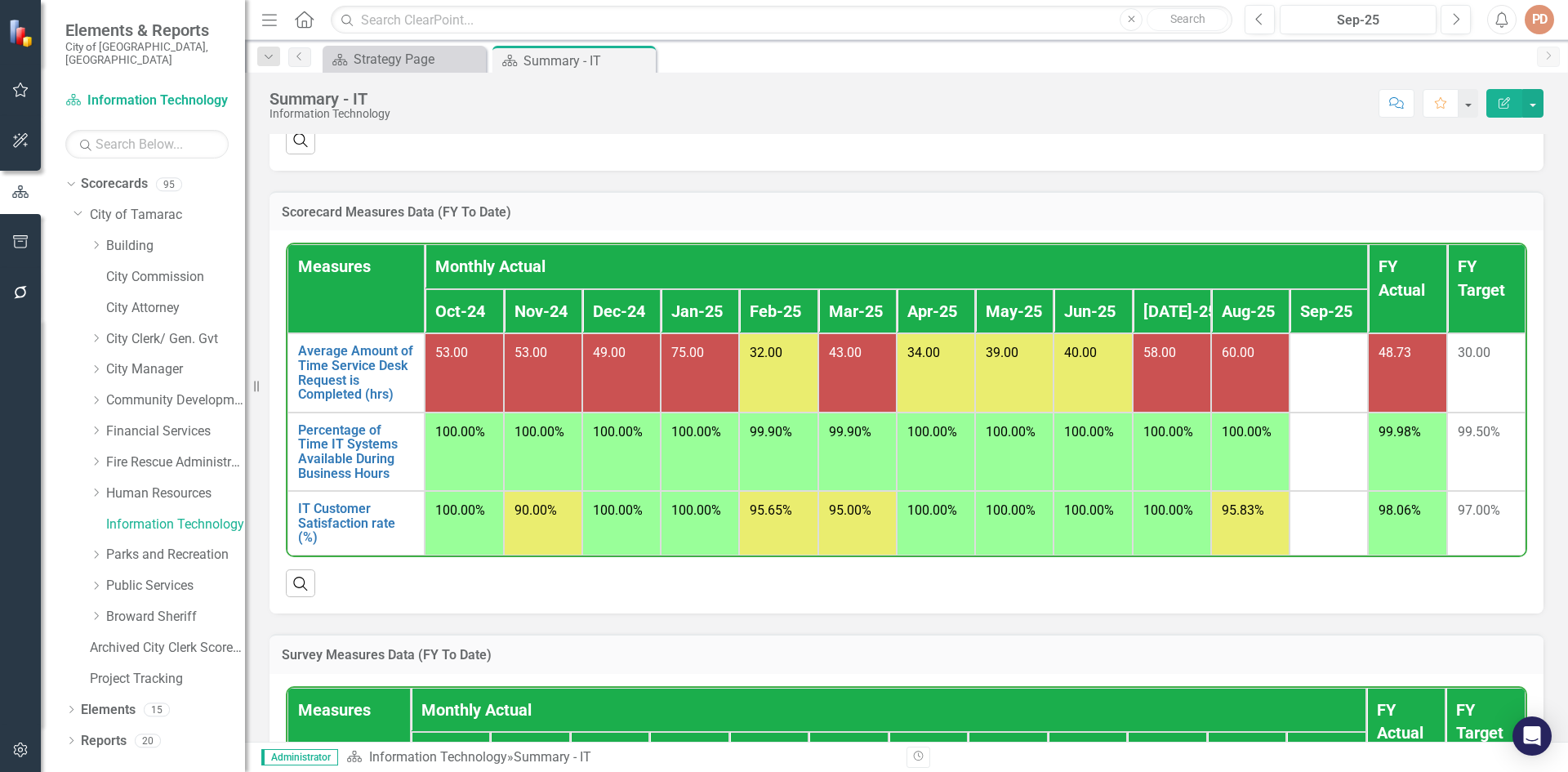
click at [1504, 102] on icon "button" at bounding box center [1504, 103] width 11 height 11
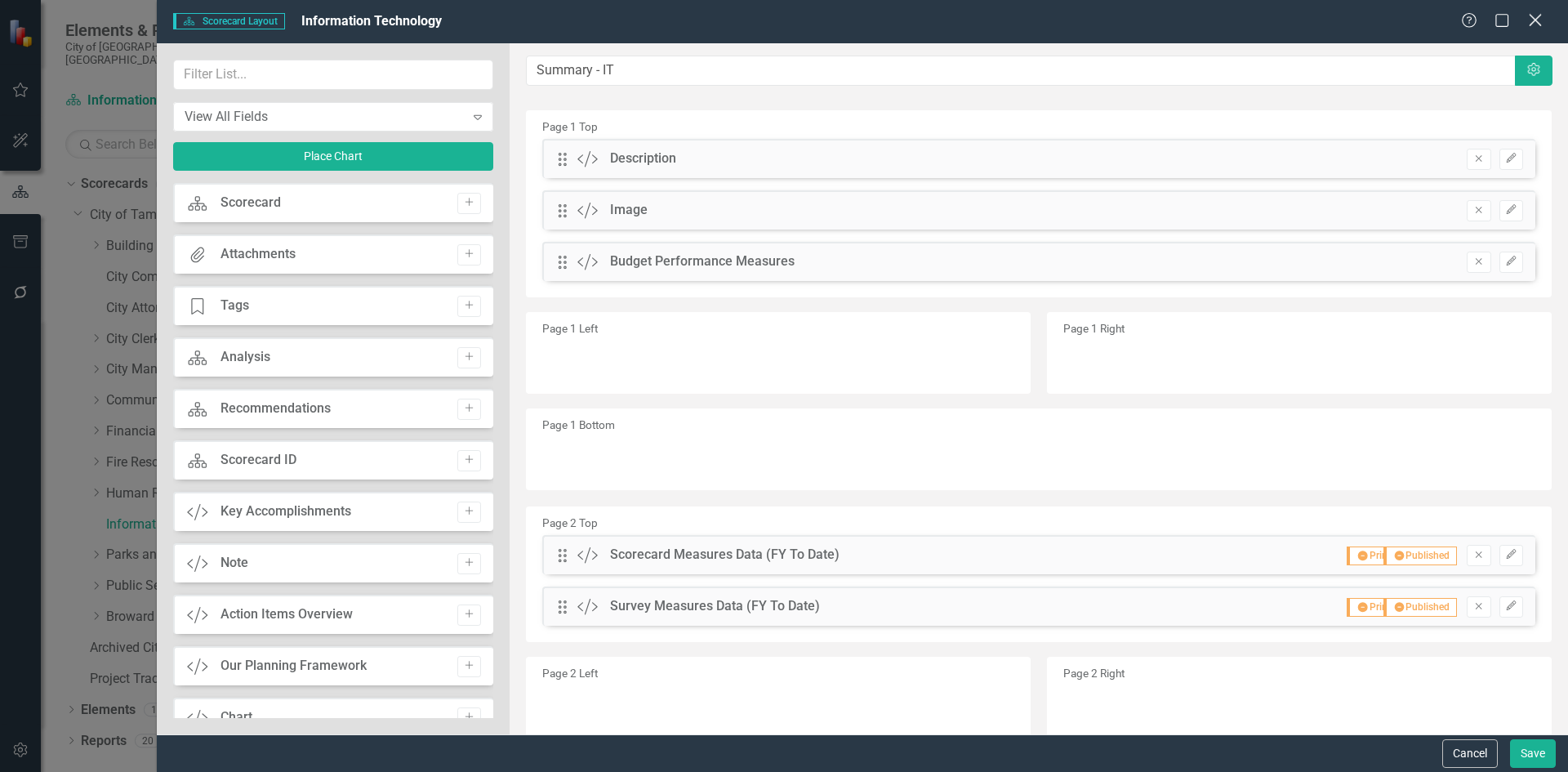
click at [1527, 22] on icon "Close" at bounding box center [1536, 19] width 20 height 16
